Goal: Information Seeking & Learning: Learn about a topic

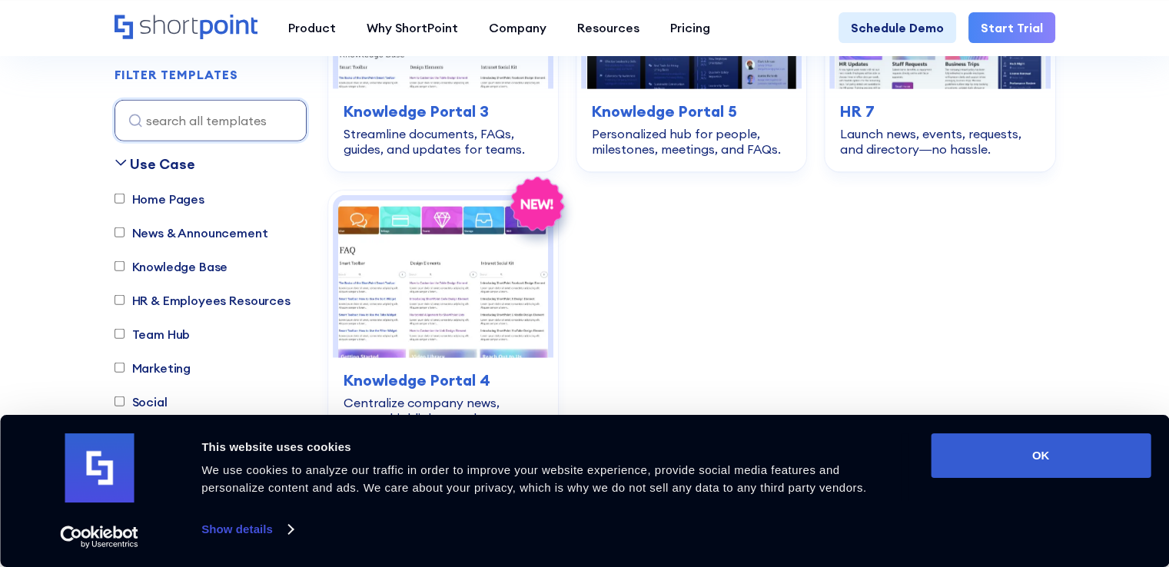
scroll to position [3952, 0]
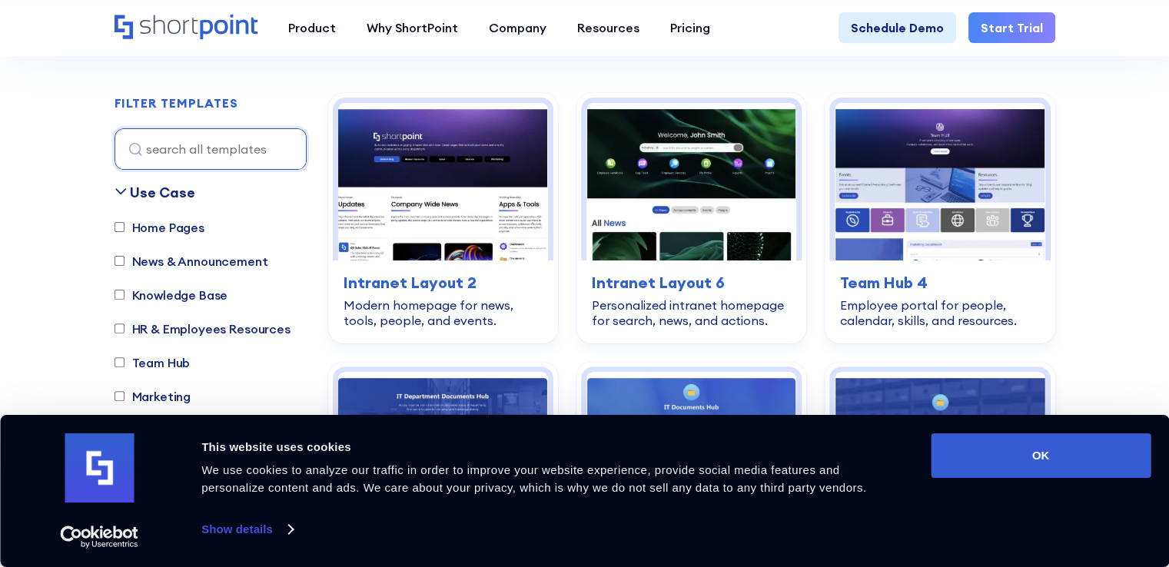
scroll to position [430, 0]
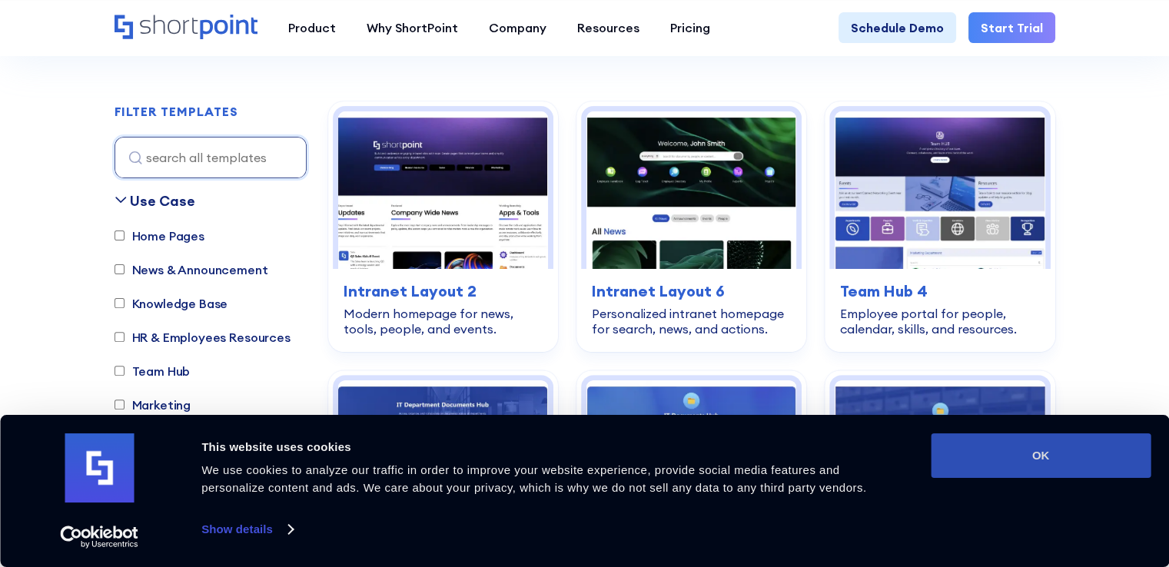
click at [1012, 453] on button "OK" at bounding box center [1041, 456] width 220 height 45
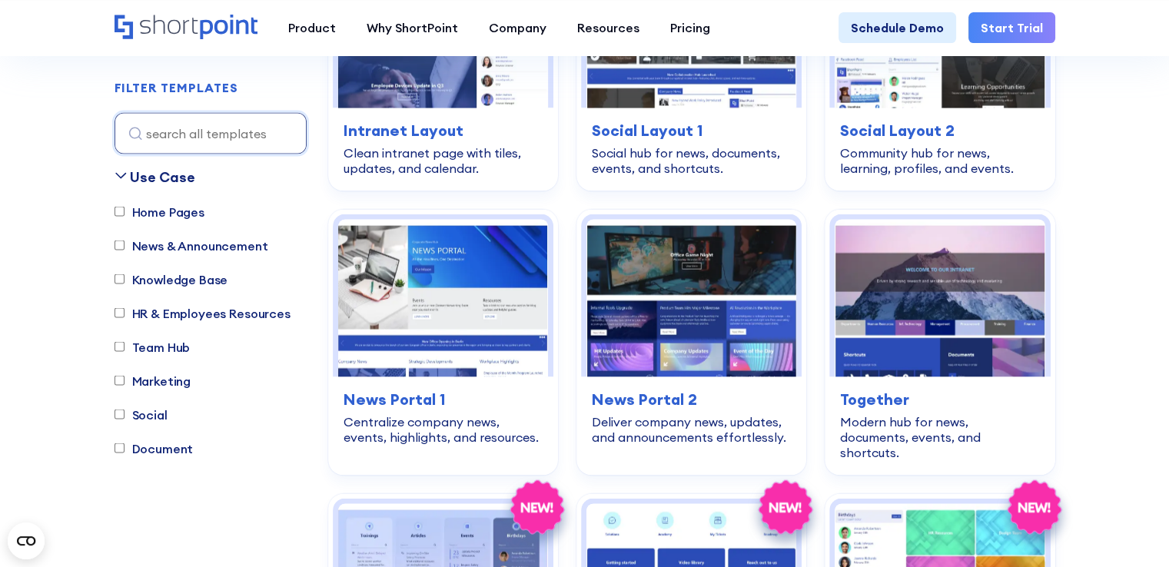
scroll to position [3429, 0]
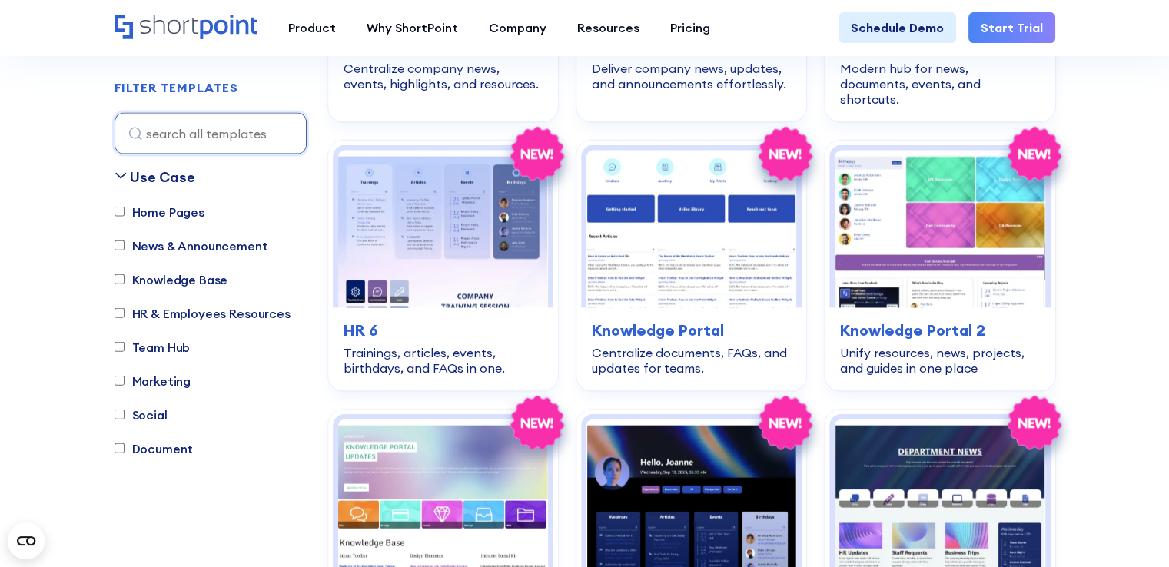
click at [148, 218] on label "Home Pages" at bounding box center [160, 211] width 90 height 18
click at [125, 217] on input "Home Pages" at bounding box center [120, 212] width 10 height 10
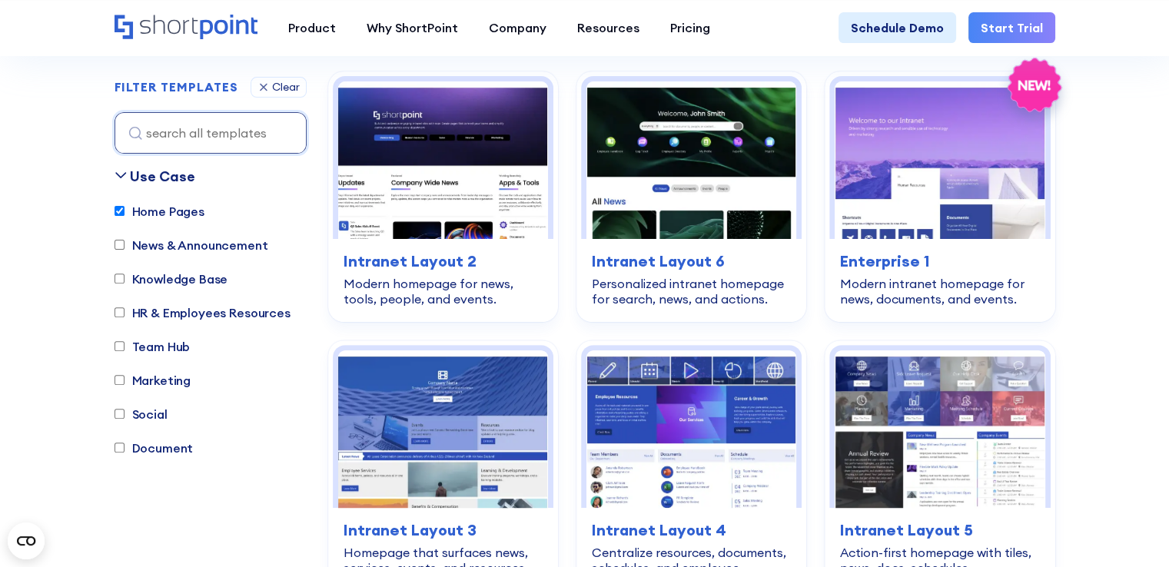
scroll to position [454, 0]
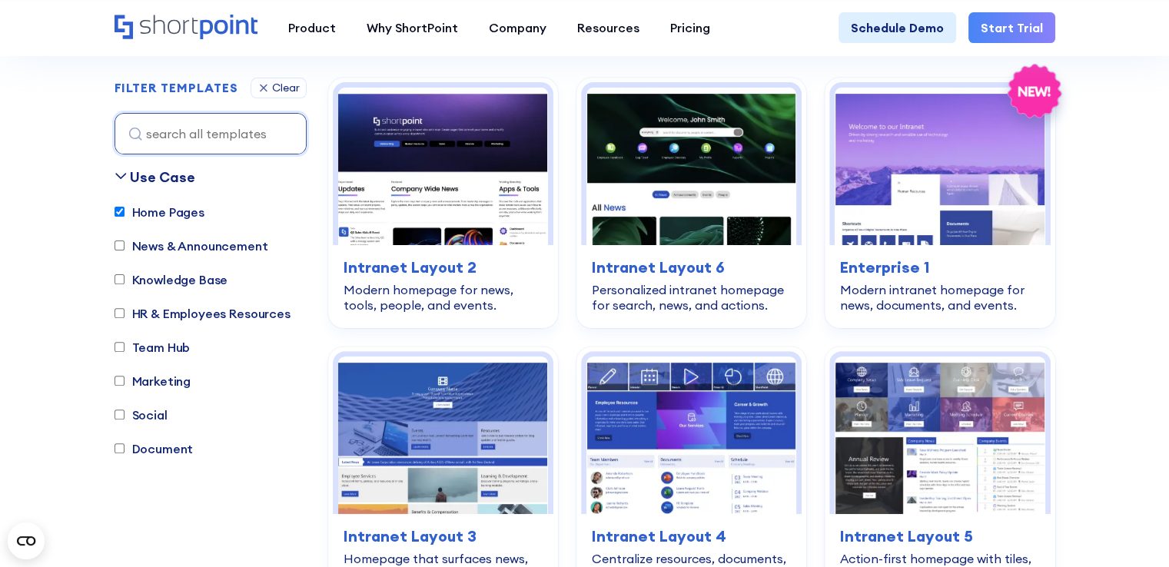
click at [160, 218] on label "Home Pages" at bounding box center [160, 212] width 90 height 18
click at [125, 217] on input "Home Pages" at bounding box center [120, 212] width 10 height 10
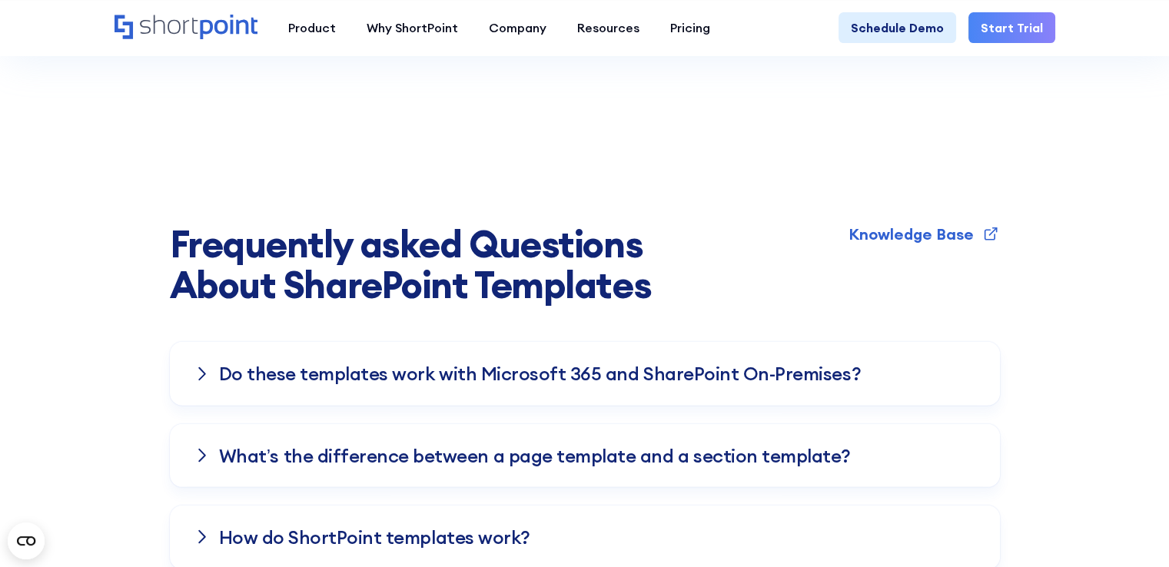
scroll to position [4446, 0]
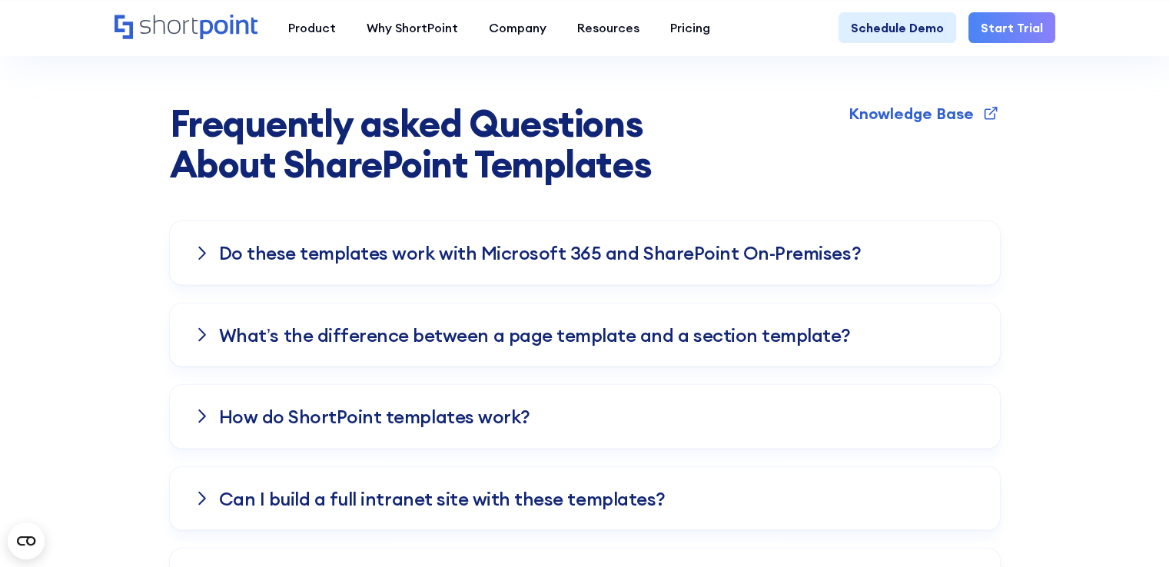
click at [361, 243] on h3 "Do these templates work with Microsoft 365 and SharePoint On-Premises?" at bounding box center [540, 253] width 642 height 20
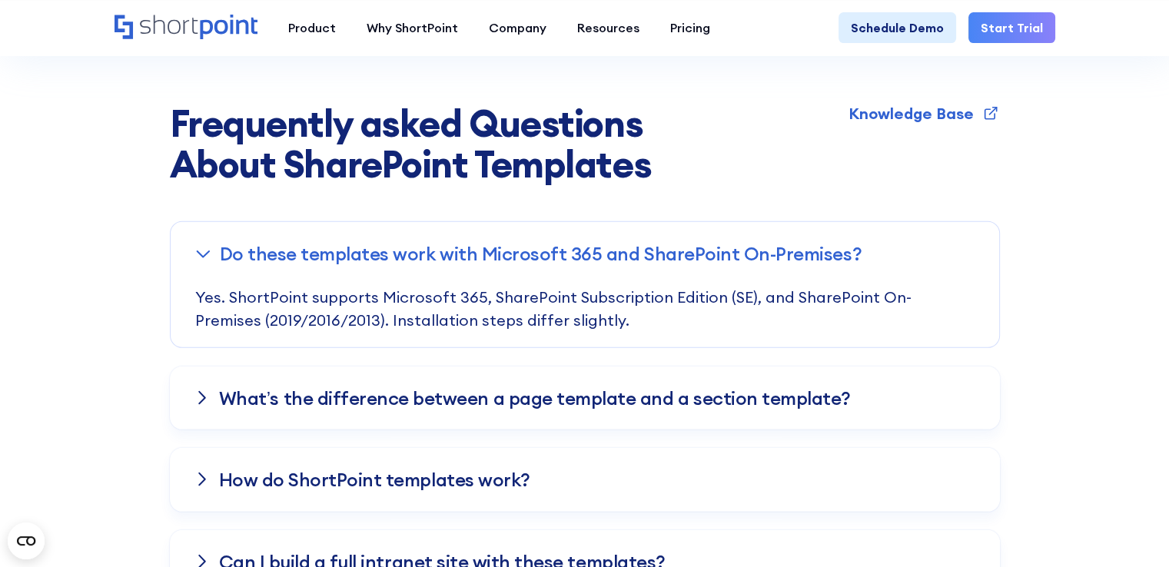
click at [689, 367] on div "What’s the difference between a page template and a section template?" at bounding box center [585, 398] width 830 height 63
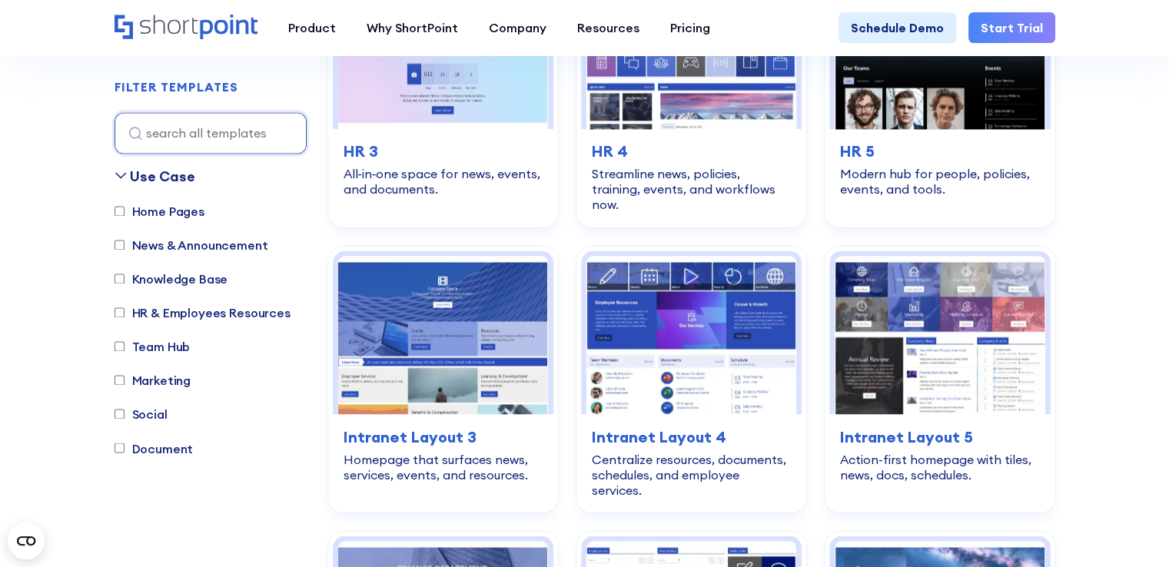
scroll to position [2441, 0]
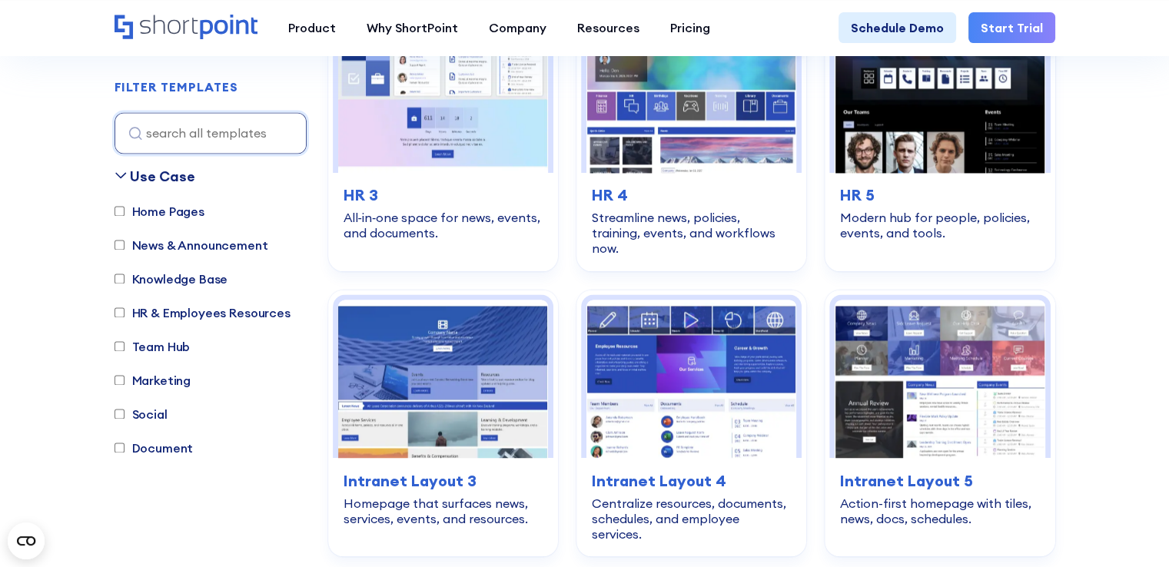
click at [161, 205] on label "Home Pages" at bounding box center [160, 211] width 90 height 18
click at [125, 207] on input "Home Pages" at bounding box center [120, 212] width 10 height 10
checkbox input "true"
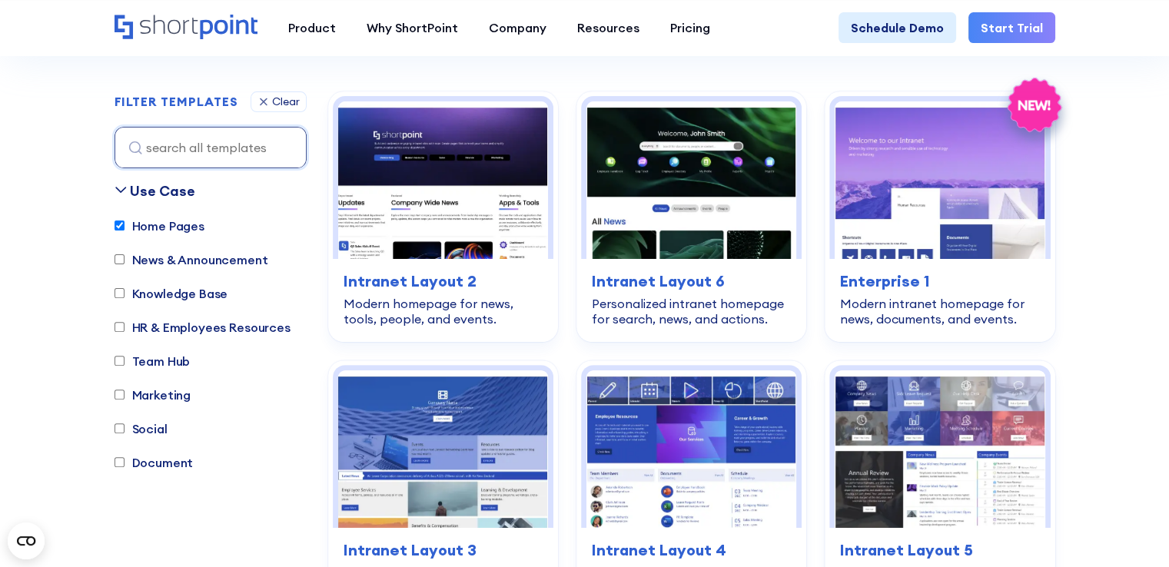
scroll to position [517, 0]
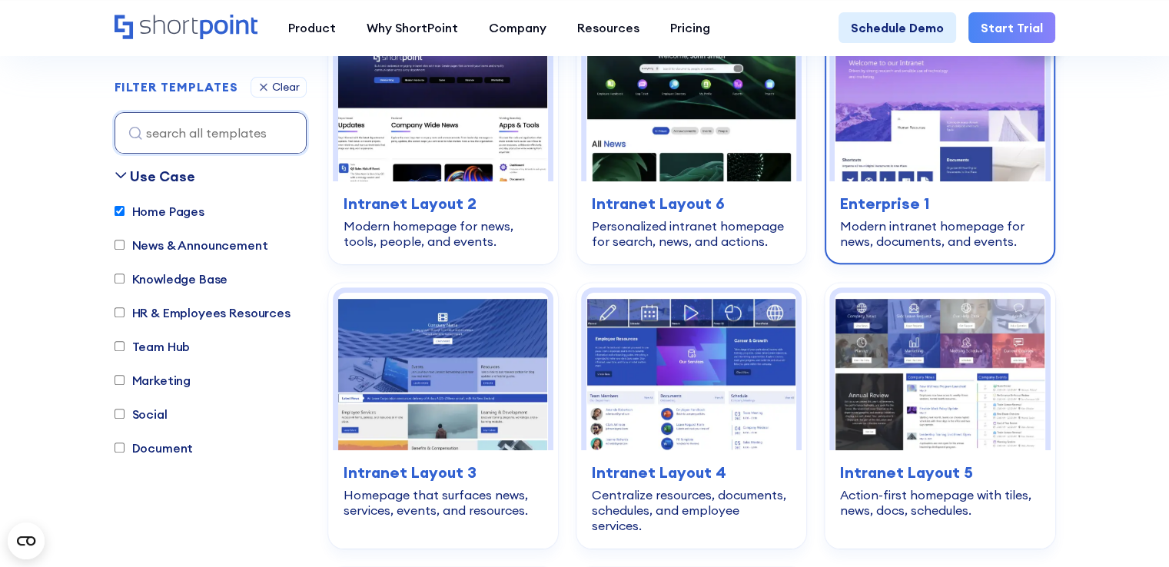
click at [890, 116] on img at bounding box center [940, 103] width 210 height 158
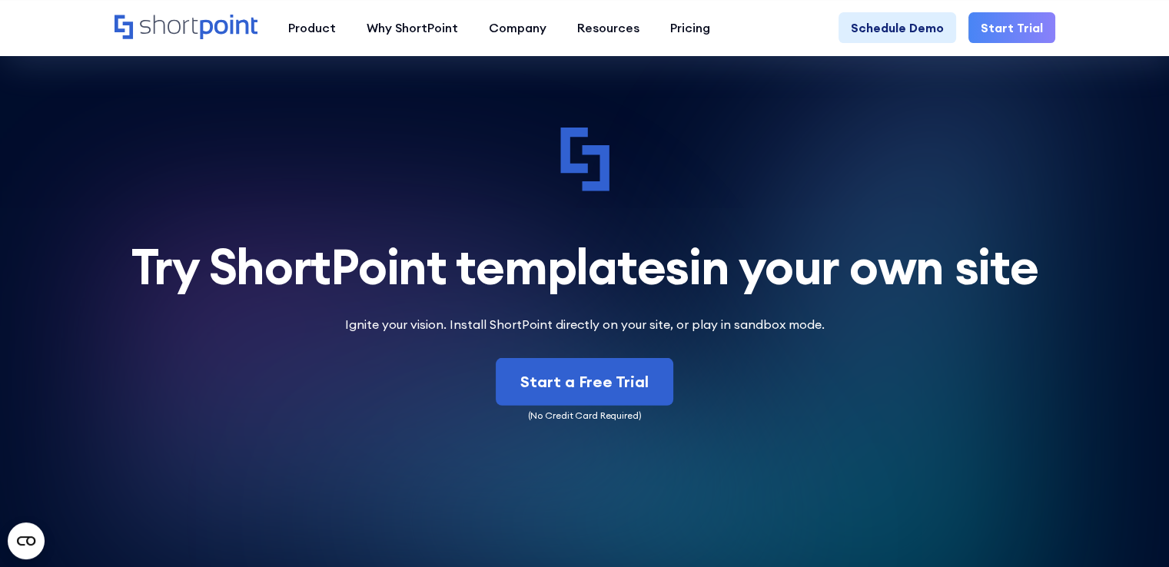
scroll to position [4293, 0]
